Goal: Task Accomplishment & Management: Manage account settings

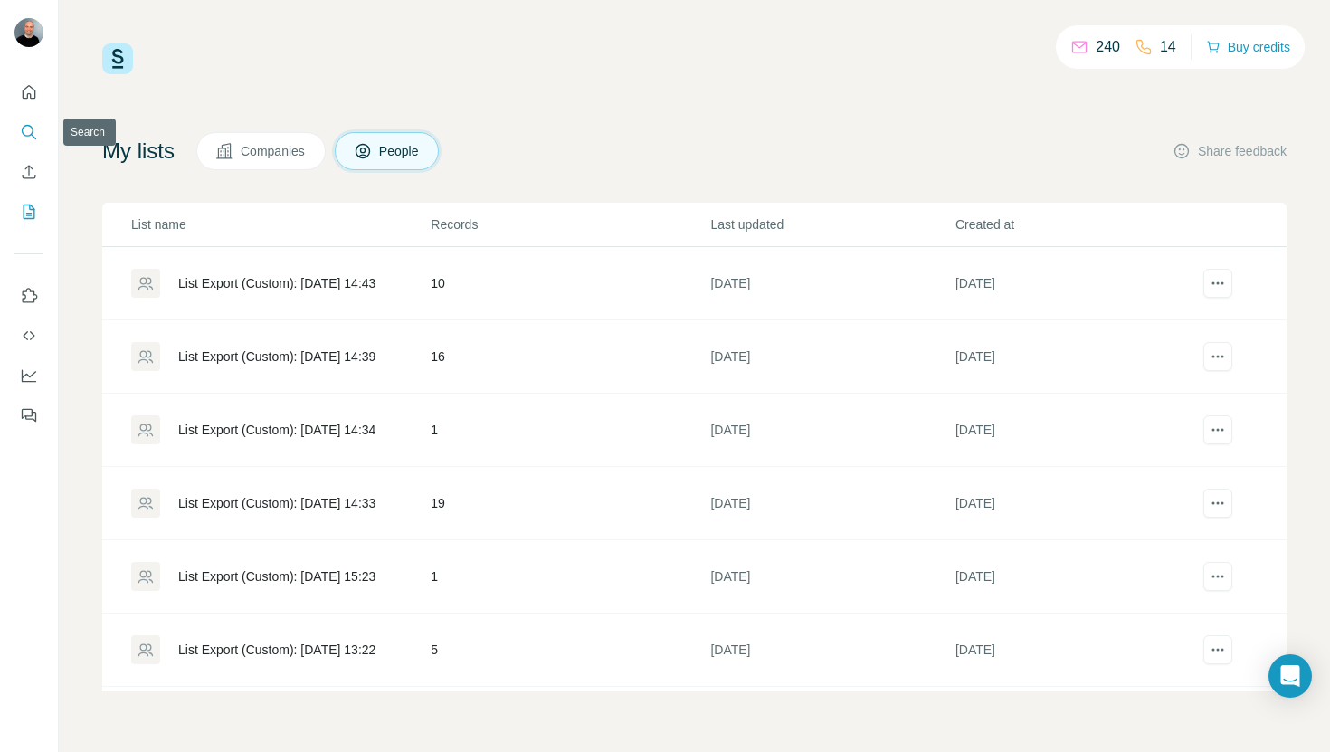
click at [29, 139] on icon "Search" at bounding box center [29, 132] width 18 height 18
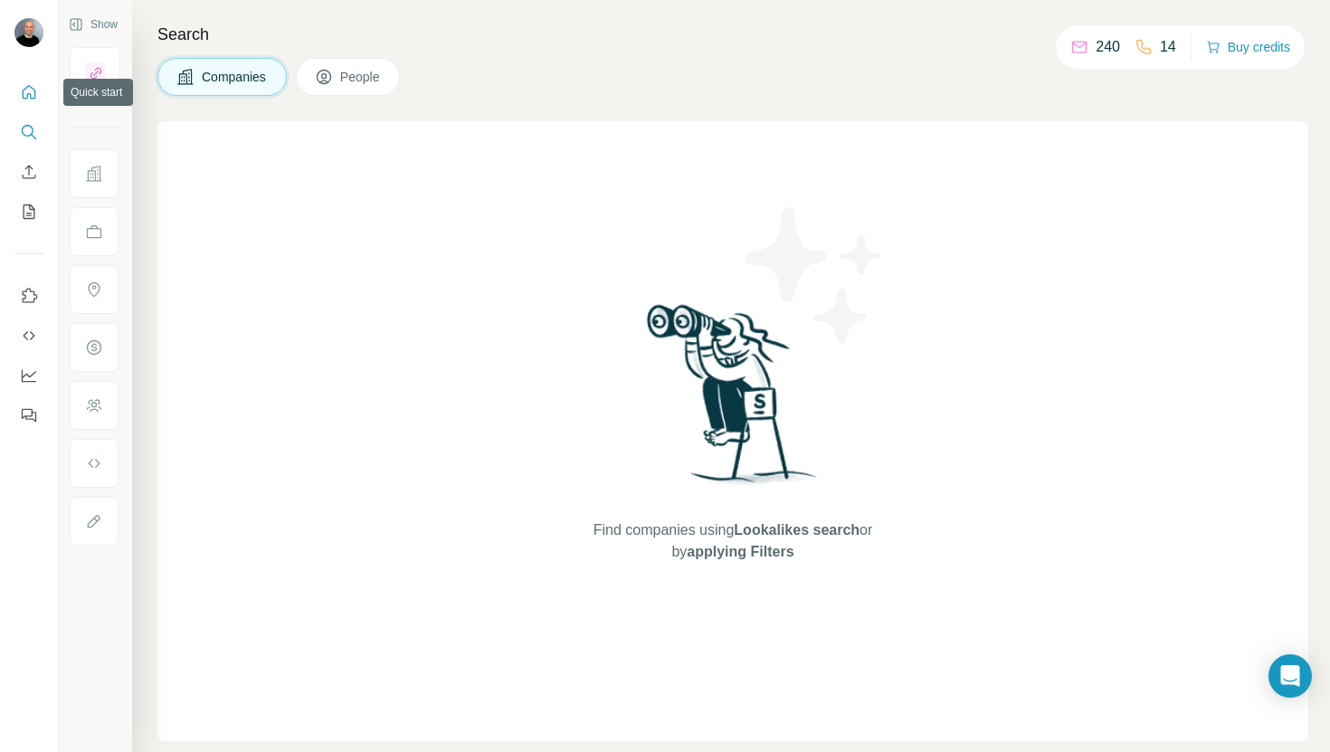
click at [31, 94] on icon "Quick start" at bounding box center [30, 92] width 14 height 14
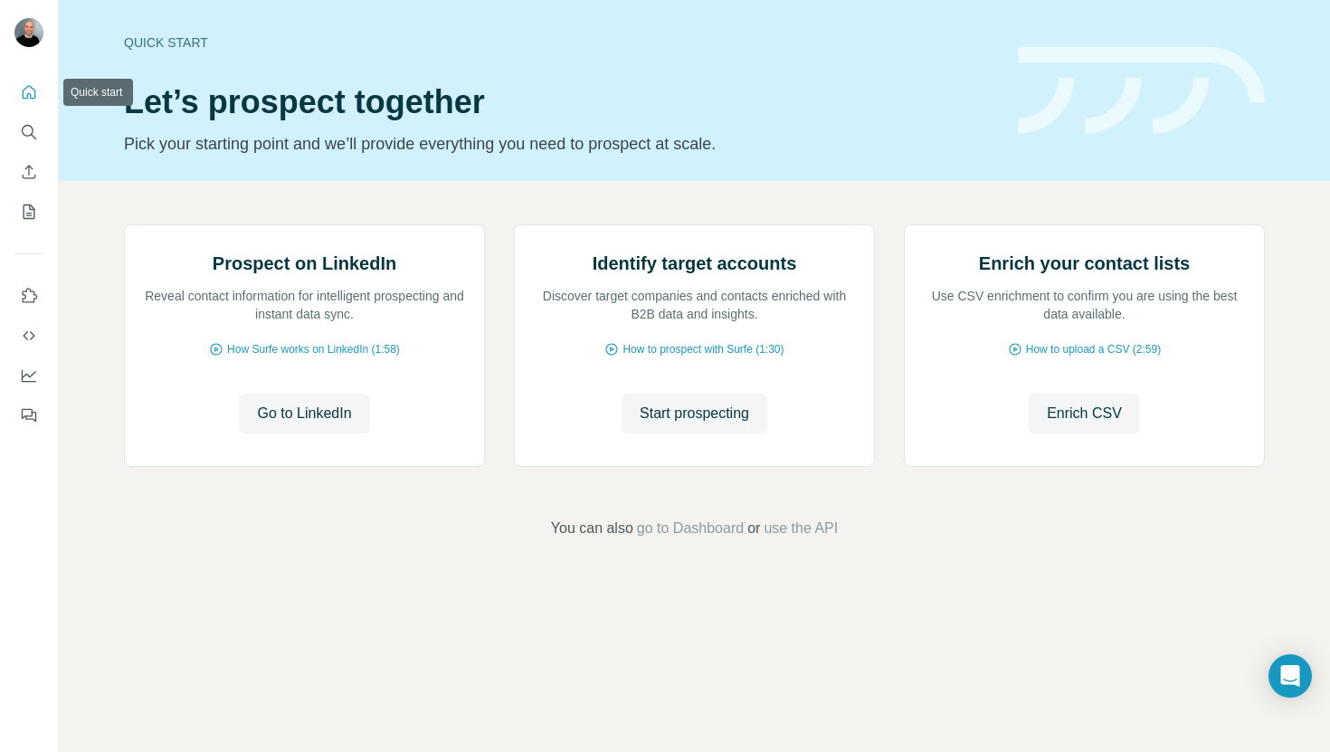
click at [18, 79] on button "Quick start" at bounding box center [28, 92] width 29 height 33
click at [33, 98] on icon "Quick start" at bounding box center [30, 92] width 14 height 14
click at [26, 211] on icon "My lists" at bounding box center [29, 212] width 18 height 18
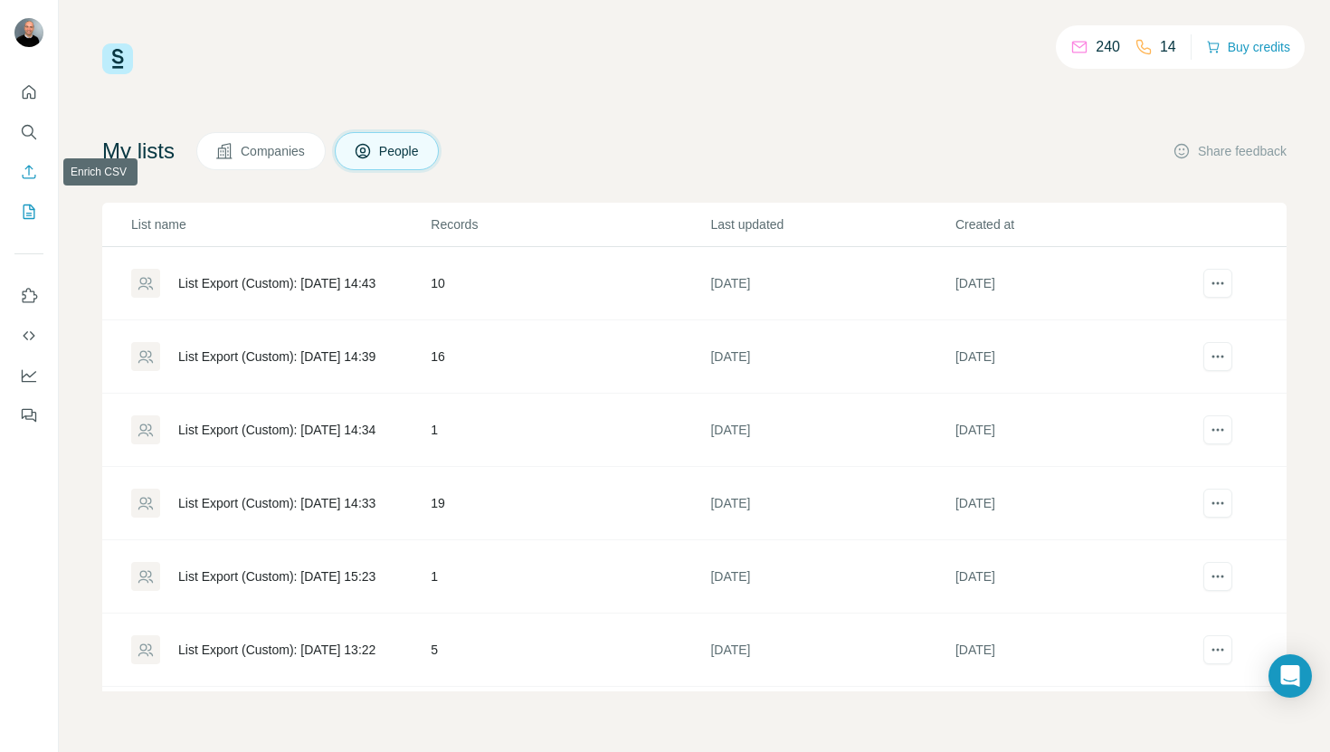
click at [30, 186] on button "Enrich CSV" at bounding box center [28, 172] width 29 height 33
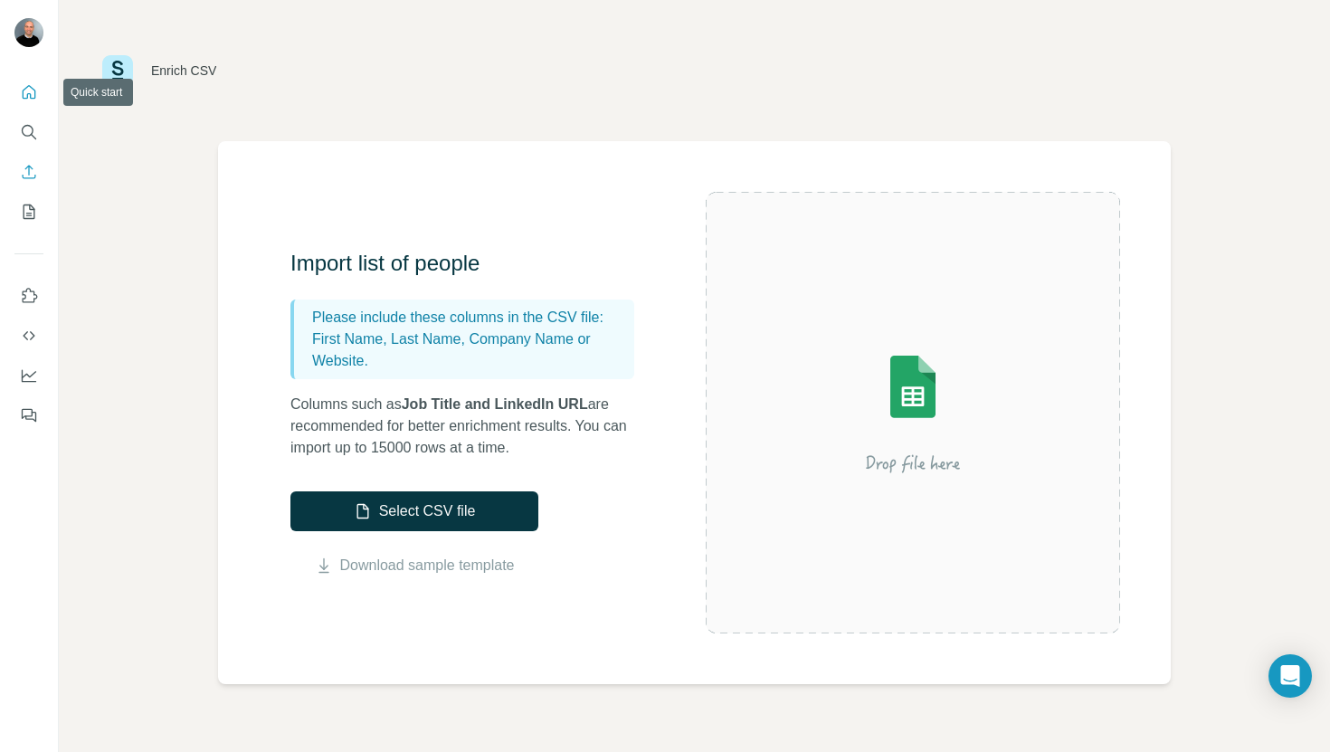
click at [24, 85] on icon "Quick start" at bounding box center [29, 92] width 18 height 18
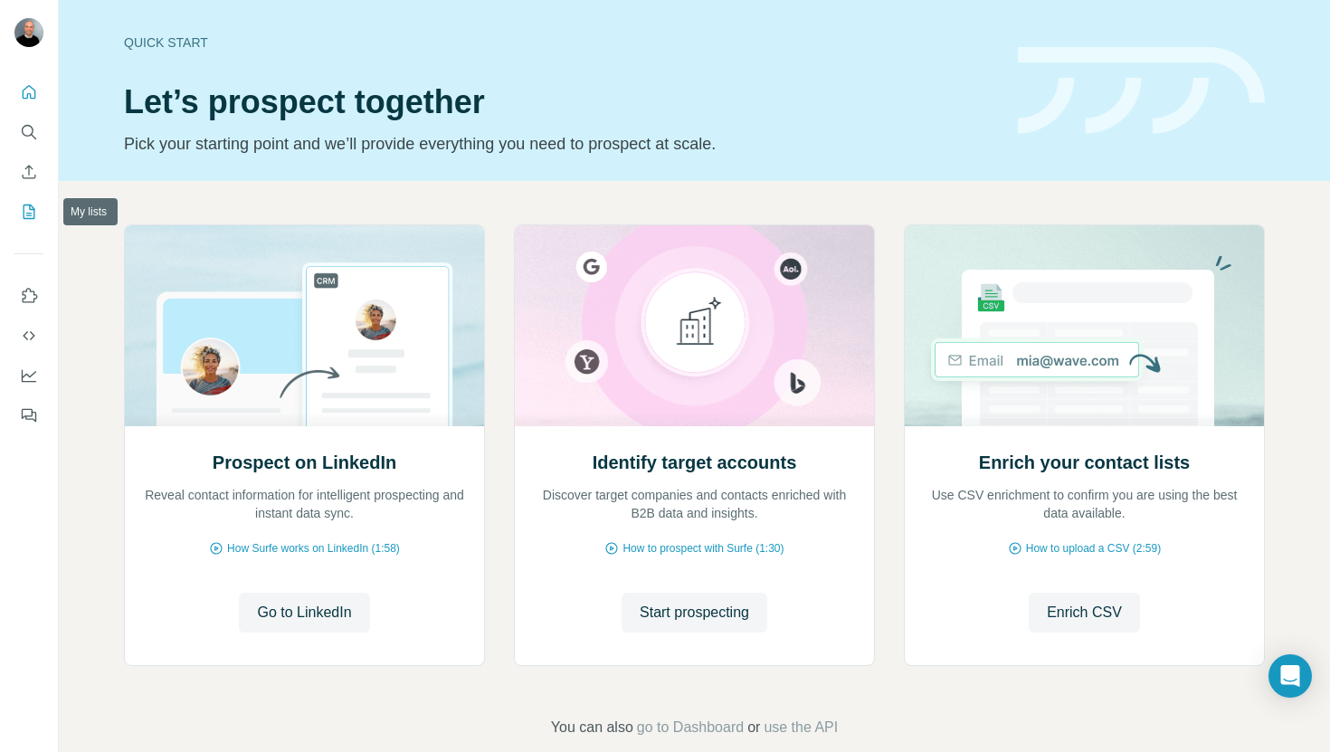
click at [33, 214] on icon "My lists" at bounding box center [30, 211] width 12 height 14
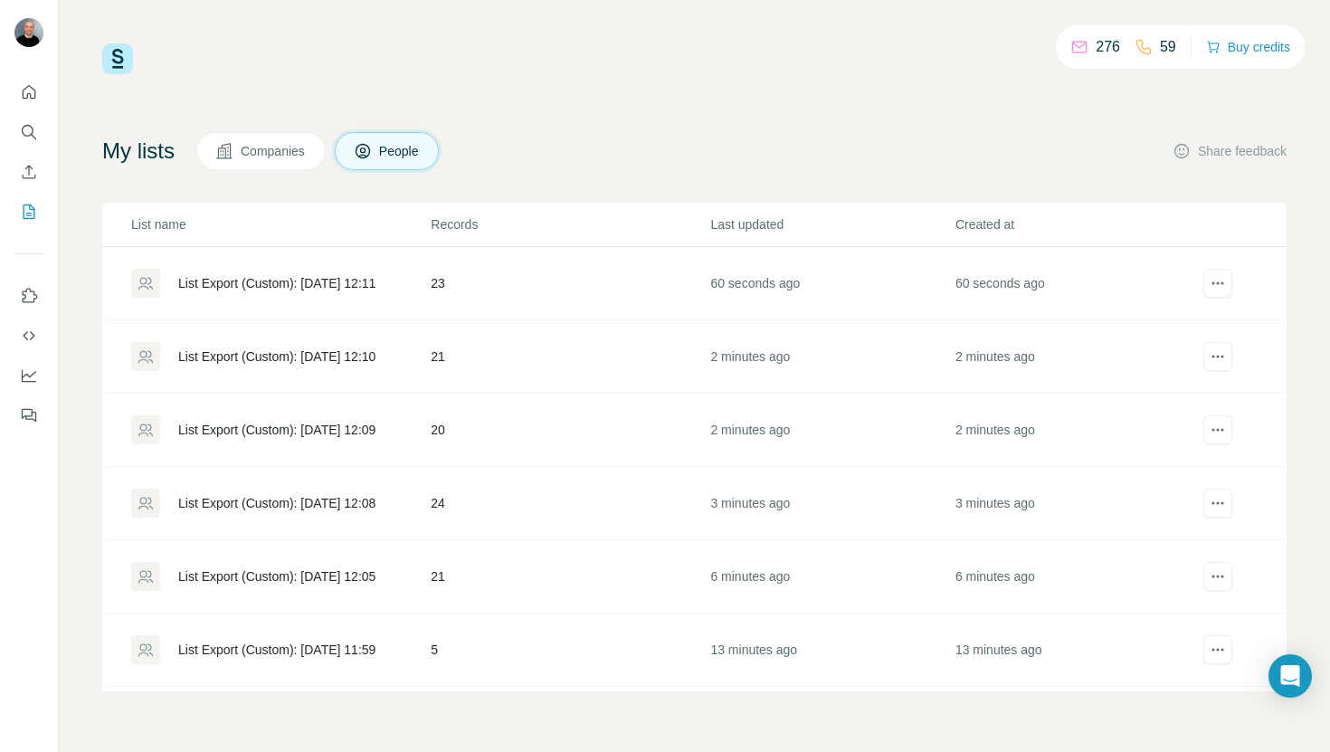
click at [355, 498] on div "List Export (Custom): 21/08/2025 12:08" at bounding box center [276, 503] width 197 height 18
